Goal: Task Accomplishment & Management: Complete application form

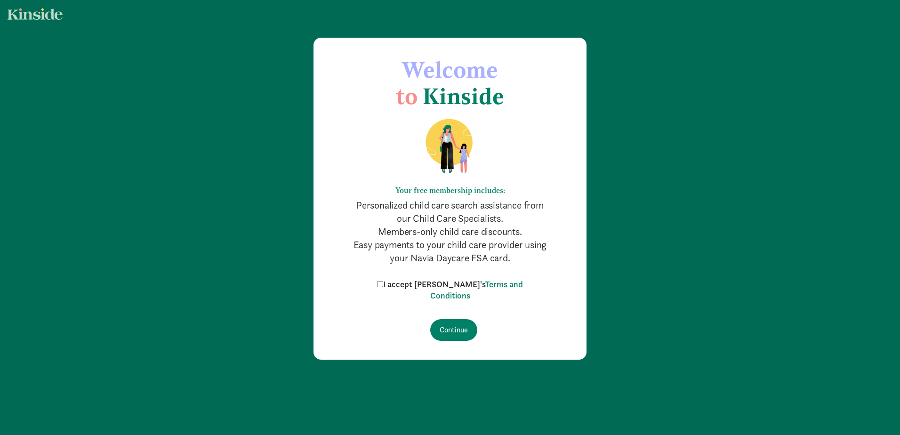
click at [392, 284] on label "I accept [PERSON_NAME]'s Terms and Conditions" at bounding box center [450, 290] width 151 height 23
click at [383, 284] on input "I accept [PERSON_NAME]'s Terms and Conditions" at bounding box center [380, 284] width 6 height 6
checkbox input "true"
click at [438, 314] on form "I accept [PERSON_NAME]'s Terms and Conditions Continue" at bounding box center [450, 310] width 198 height 62
click at [452, 322] on input "Continue" at bounding box center [453, 330] width 47 height 22
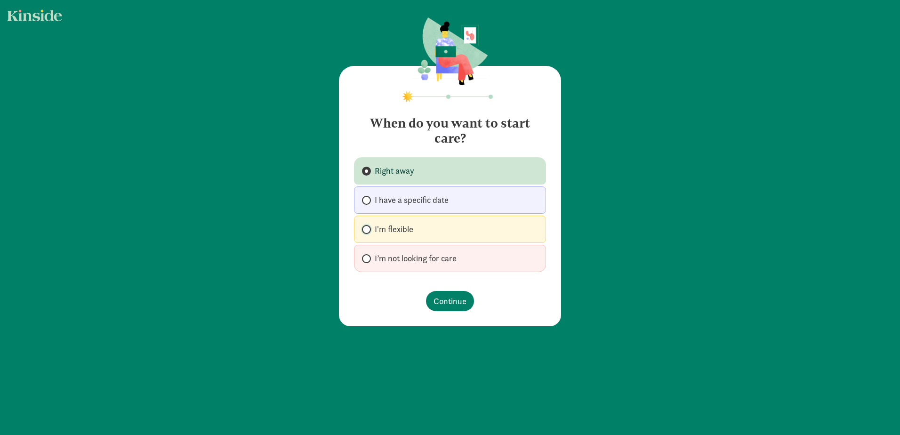
click at [362, 228] on input "I'm flexible" at bounding box center [365, 229] width 6 height 6
radio input "true"
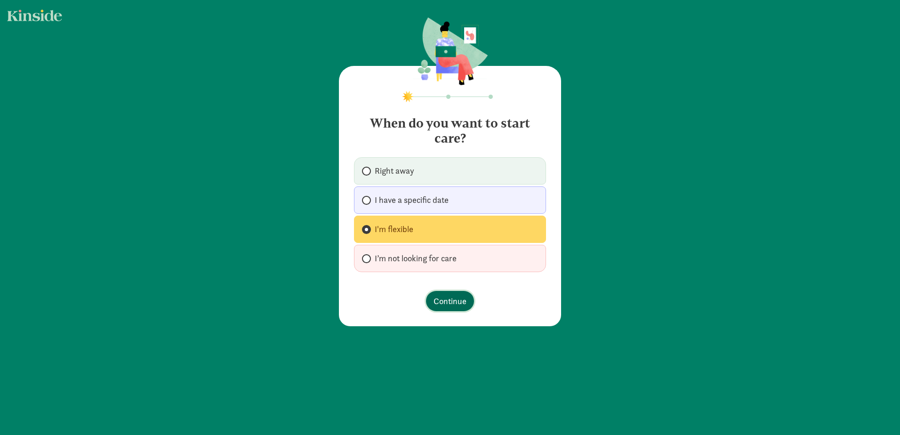
click at [450, 301] on span "Continue" at bounding box center [449, 301] width 33 height 13
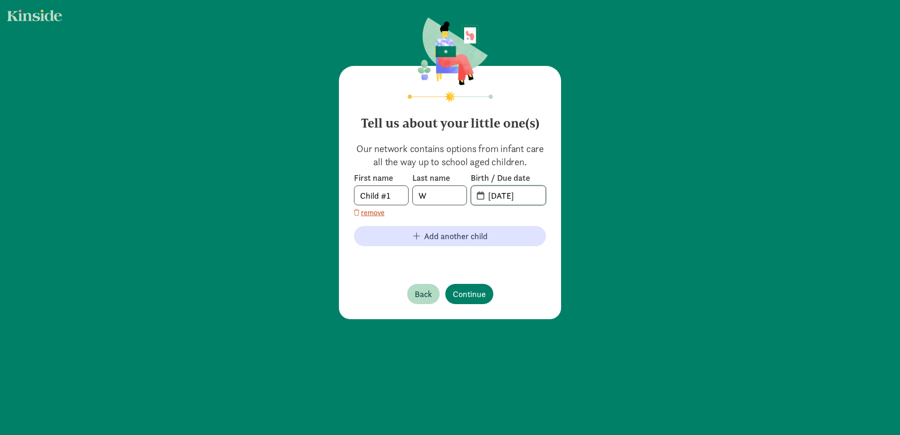
click at [507, 198] on input "[DATE]" at bounding box center [513, 195] width 63 height 19
click at [529, 196] on input "[DATE]" at bounding box center [513, 195] width 63 height 19
click at [494, 199] on input "[DATE]" at bounding box center [513, 195] width 63 height 19
type input "[DATE]"
click at [463, 293] on span "Continue" at bounding box center [469, 294] width 33 height 13
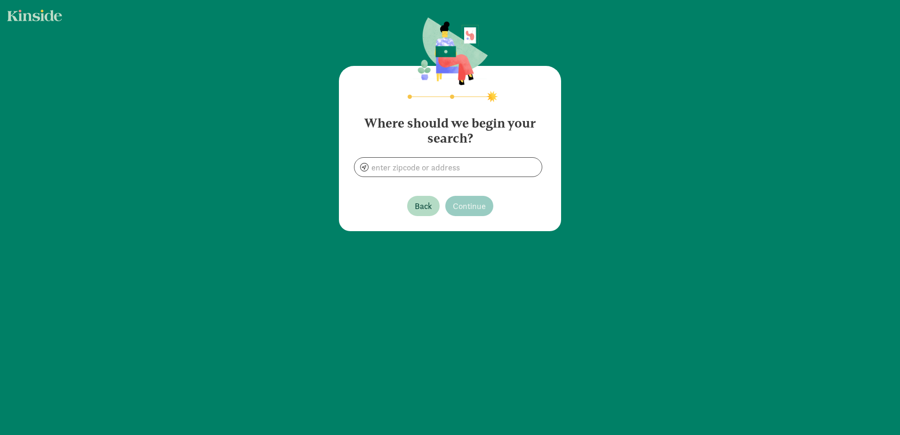
click at [393, 176] on span at bounding box center [448, 167] width 188 height 20
click at [400, 168] on input at bounding box center [447, 167] width 187 height 19
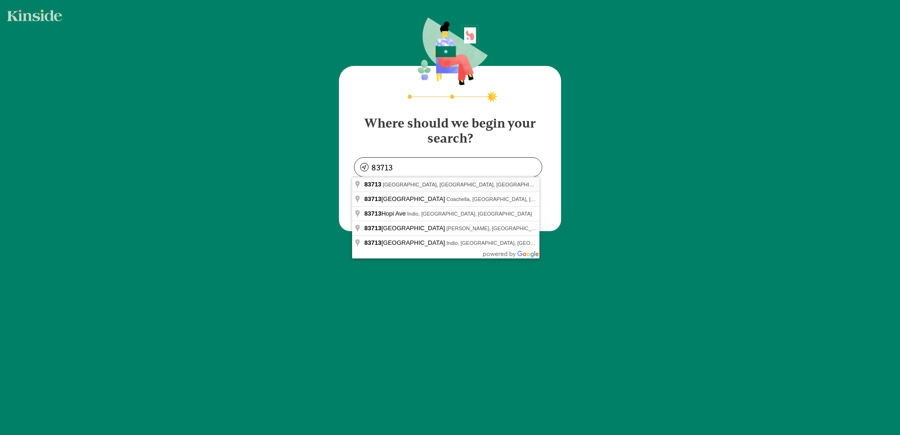
type input "[GEOGRAPHIC_DATA], ID 83713, [GEOGRAPHIC_DATA]"
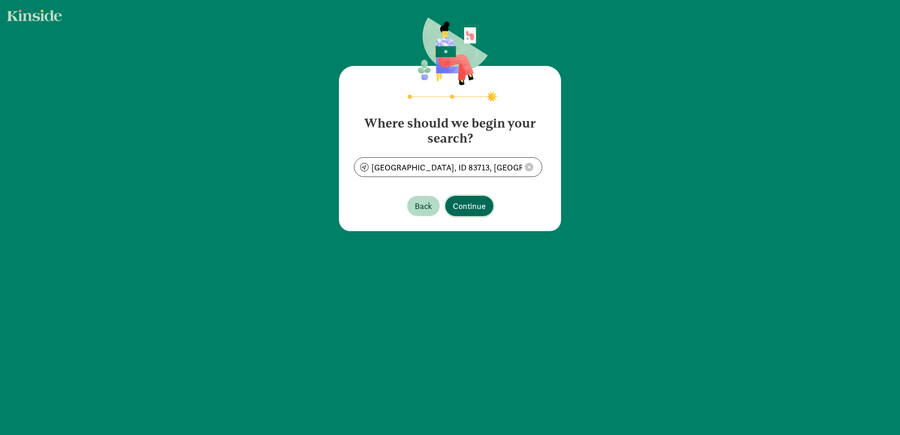
click at [461, 205] on span "Continue" at bounding box center [469, 206] width 33 height 13
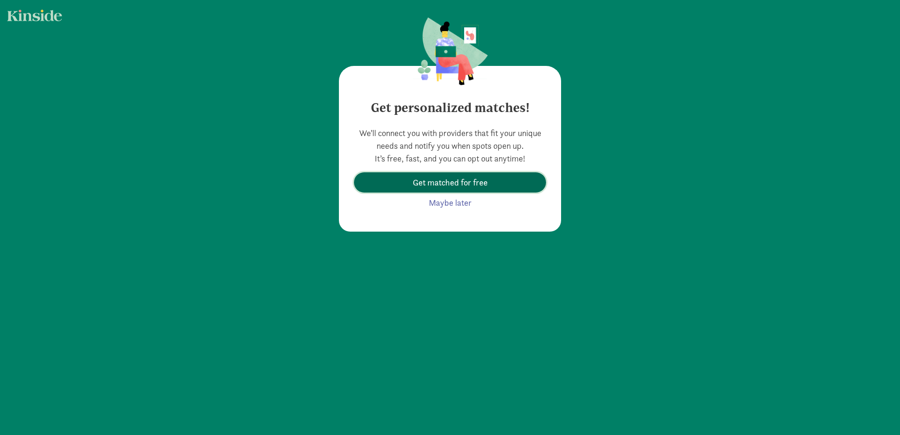
click at [464, 182] on span "Get matched for free" at bounding box center [450, 182] width 75 height 13
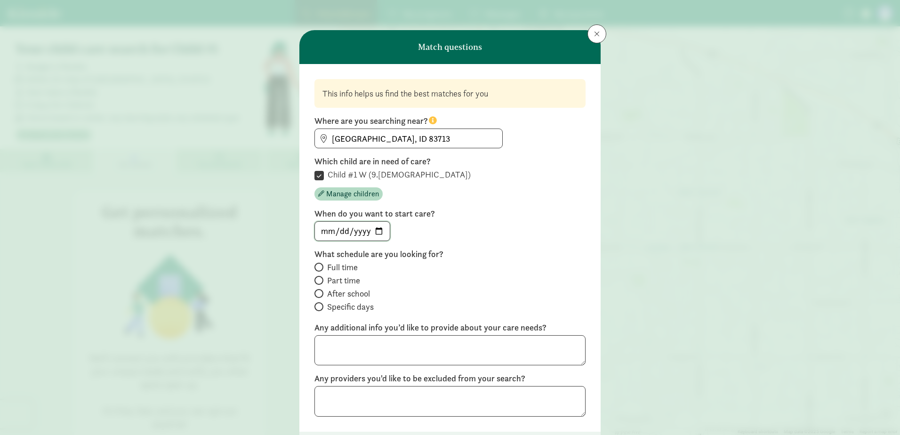
click at [379, 232] on input "date" at bounding box center [352, 231] width 75 height 19
type input "[DATE]"
click at [320, 293] on span at bounding box center [318, 293] width 9 height 9
click at [320, 293] on input "After school" at bounding box center [317, 293] width 6 height 6
radio input "true"
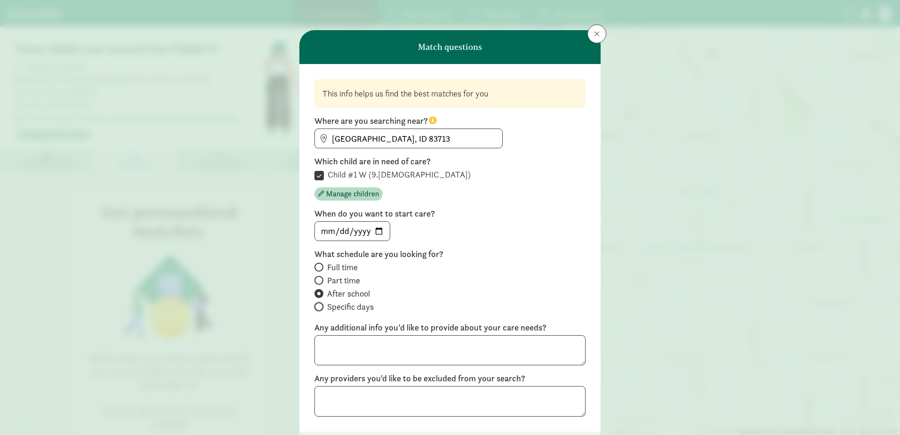
click at [316, 306] on input "Specific days" at bounding box center [317, 307] width 6 height 6
radio input "true"
radio input "false"
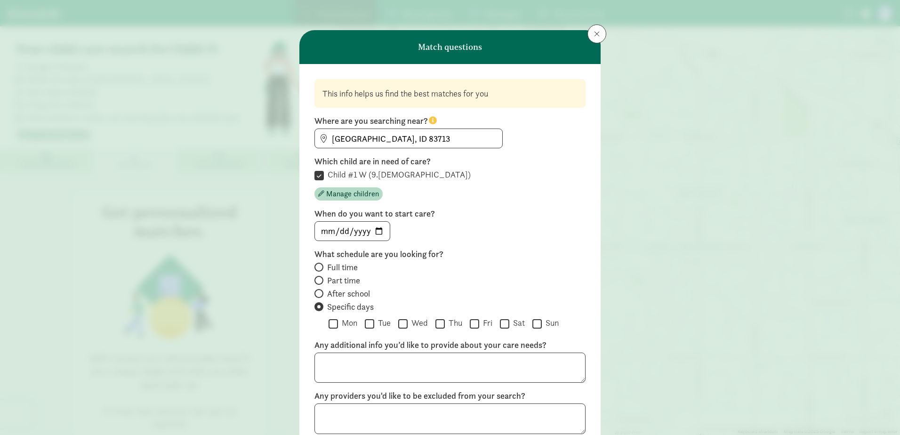
click at [376, 326] on label "Tue" at bounding box center [382, 322] width 16 height 11
click at [374, 326] on input "Tue" at bounding box center [369, 323] width 9 height 13
checkbox input "true"
click at [440, 324] on input "Thu" at bounding box center [439, 323] width 9 height 13
checkbox input "true"
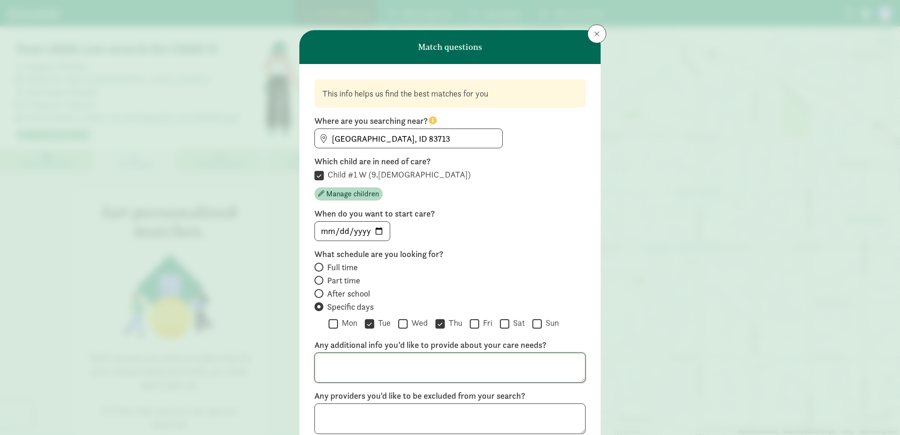
click at [390, 364] on textarea at bounding box center [449, 367] width 271 height 31
type textarea "A"
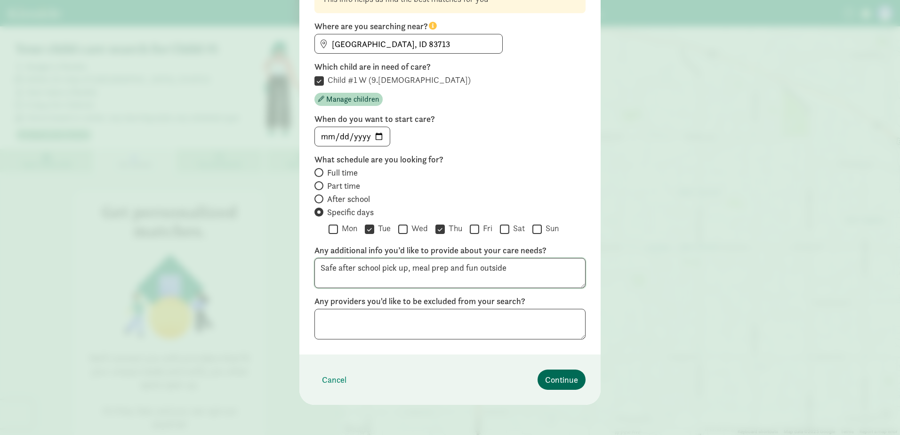
type textarea "Safe after school pick up, meal prep and fun outside"
click at [557, 381] on span "Continue" at bounding box center [561, 379] width 33 height 13
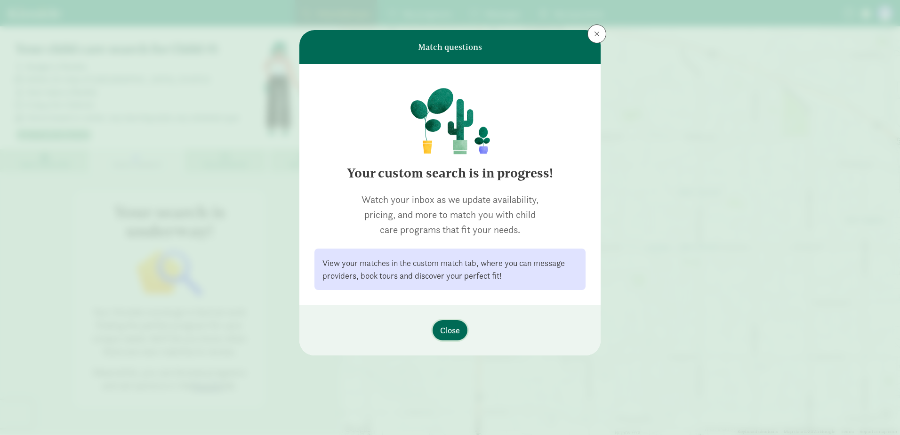
scroll to position [0, 0]
click at [446, 327] on span "Close" at bounding box center [450, 330] width 20 height 13
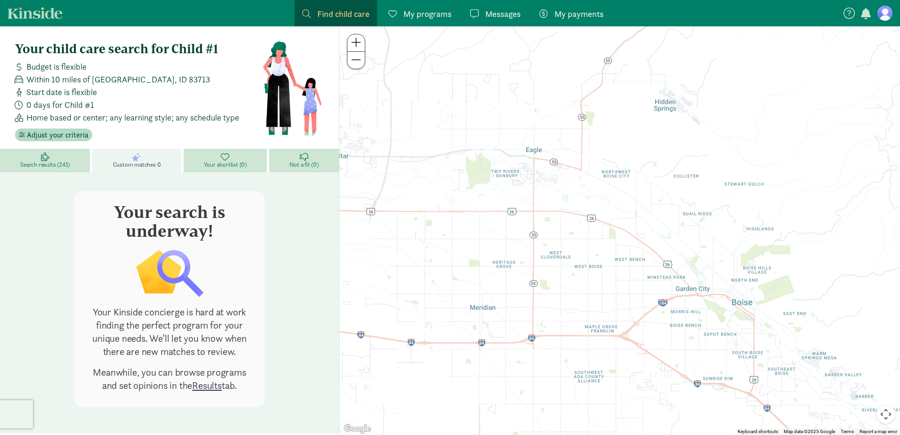
drag, startPoint x: 623, startPoint y: 176, endPoint x: 544, endPoint y: 229, distance: 95.9
click at [544, 229] on div at bounding box center [619, 230] width 560 height 408
